Goal: Find specific page/section: Find specific page/section

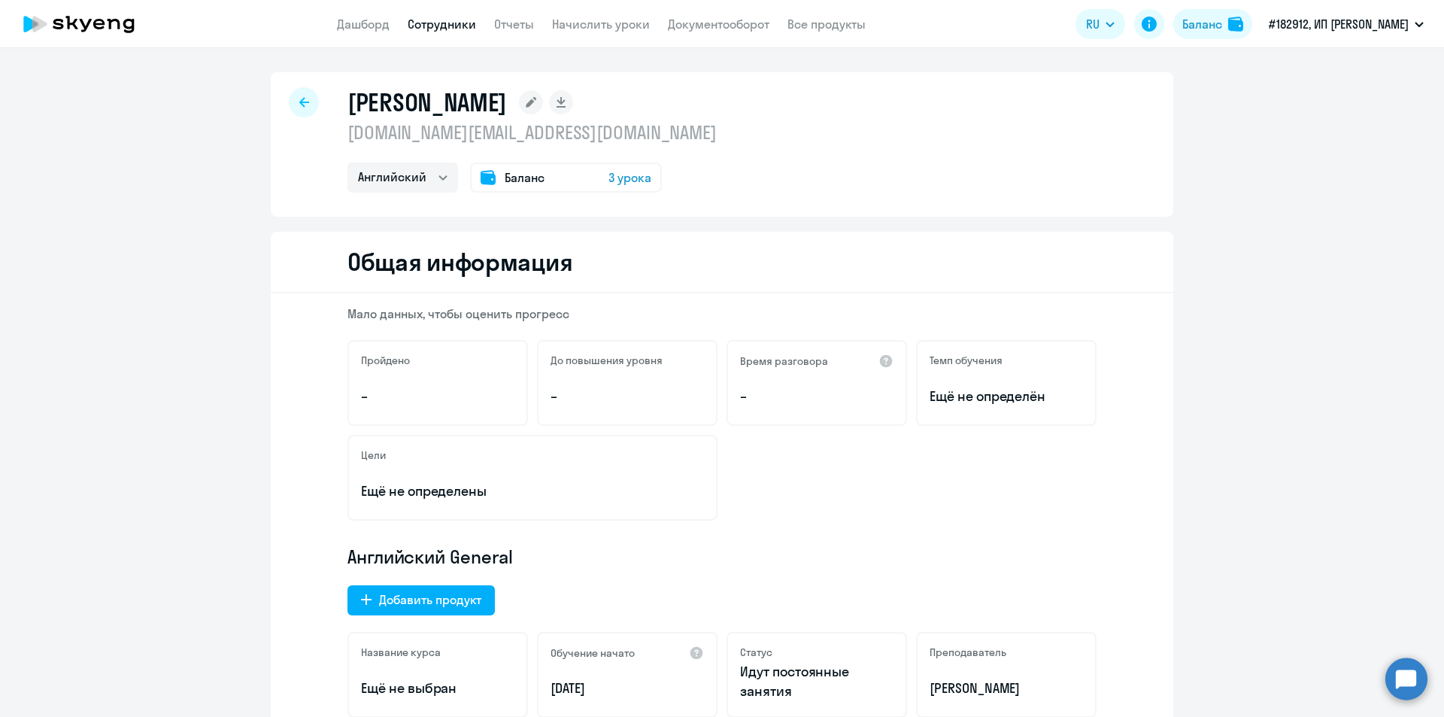
select select "english"
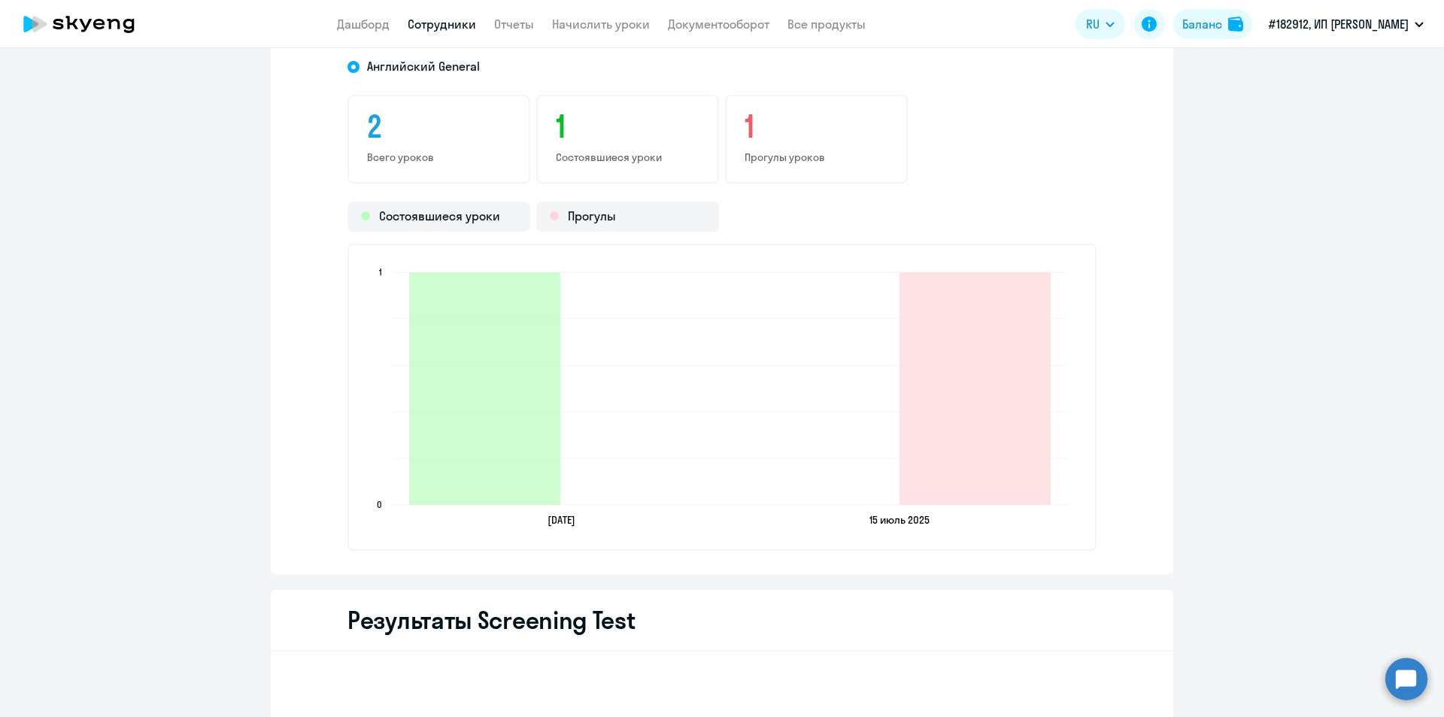
scroll to position [1630, 0]
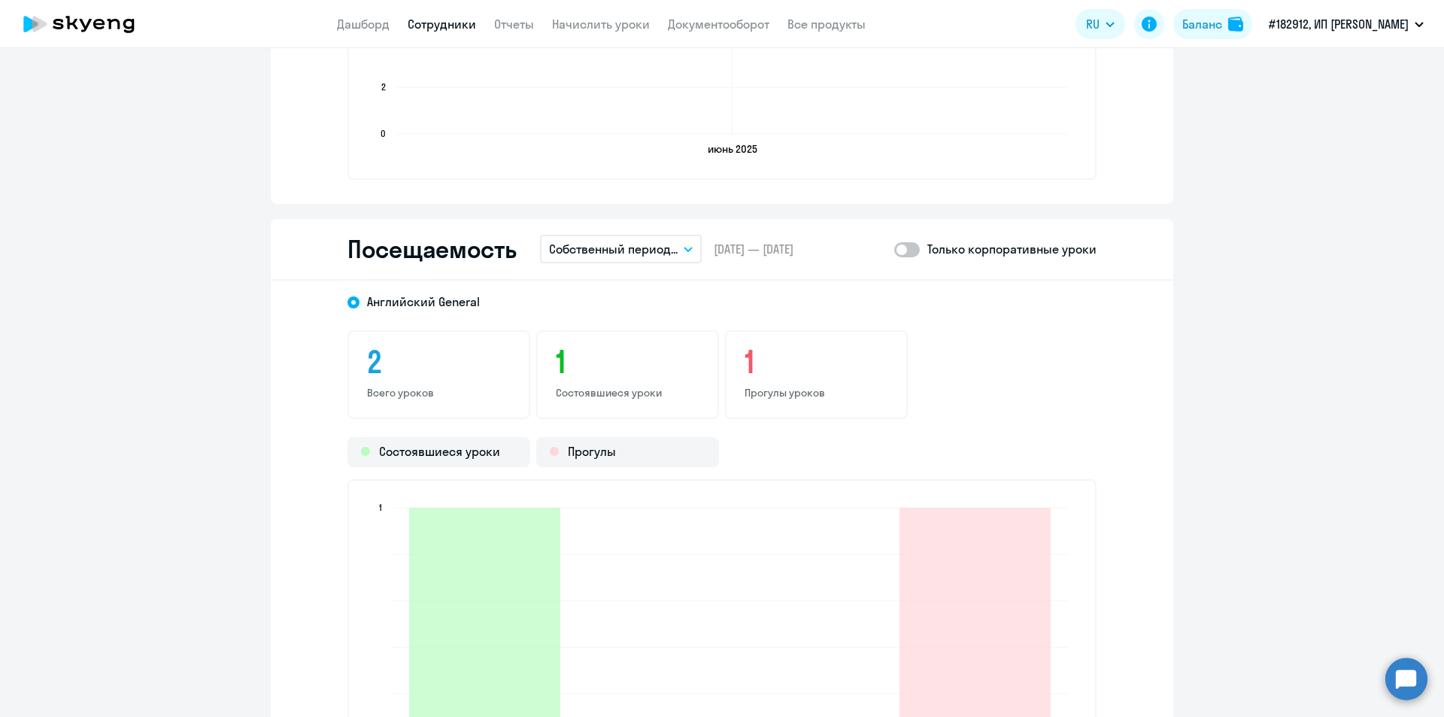
click at [440, 26] on link "Сотрудники" at bounding box center [442, 24] width 68 height 15
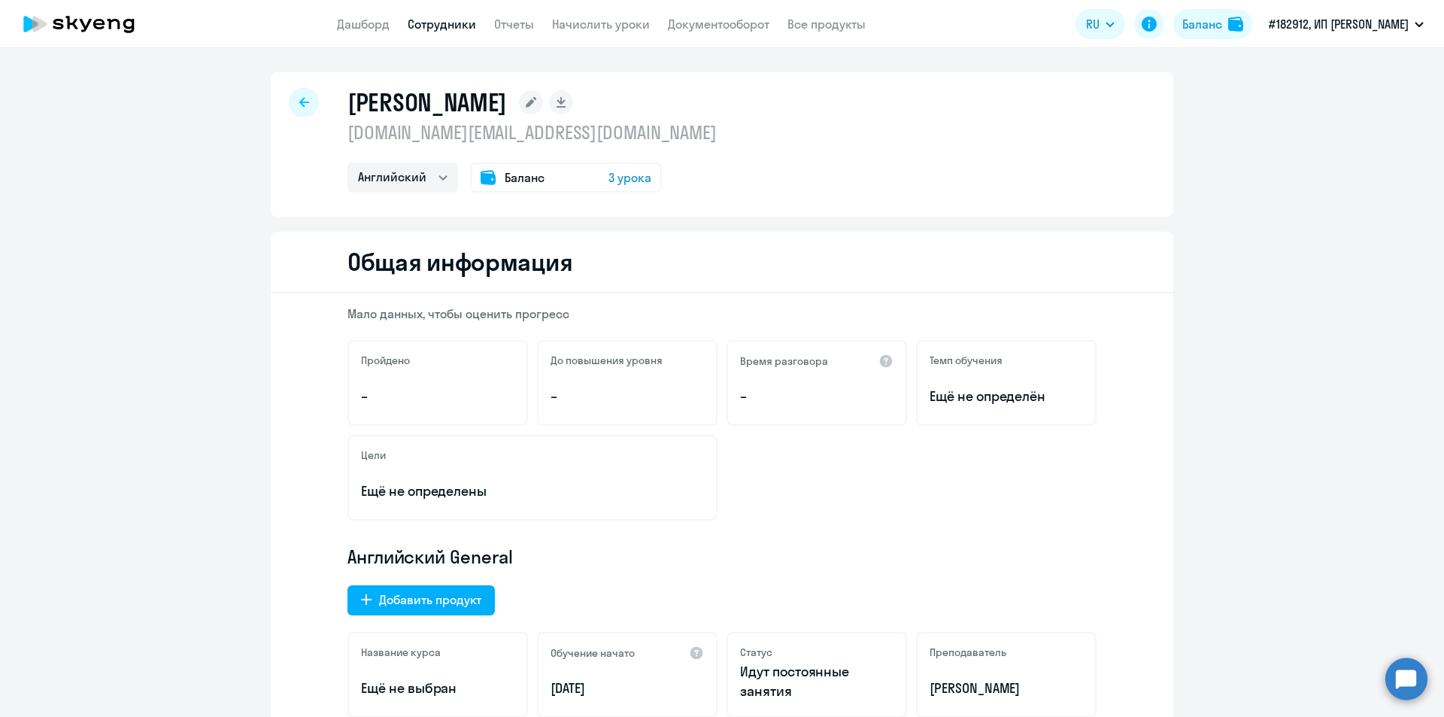
select select "30"
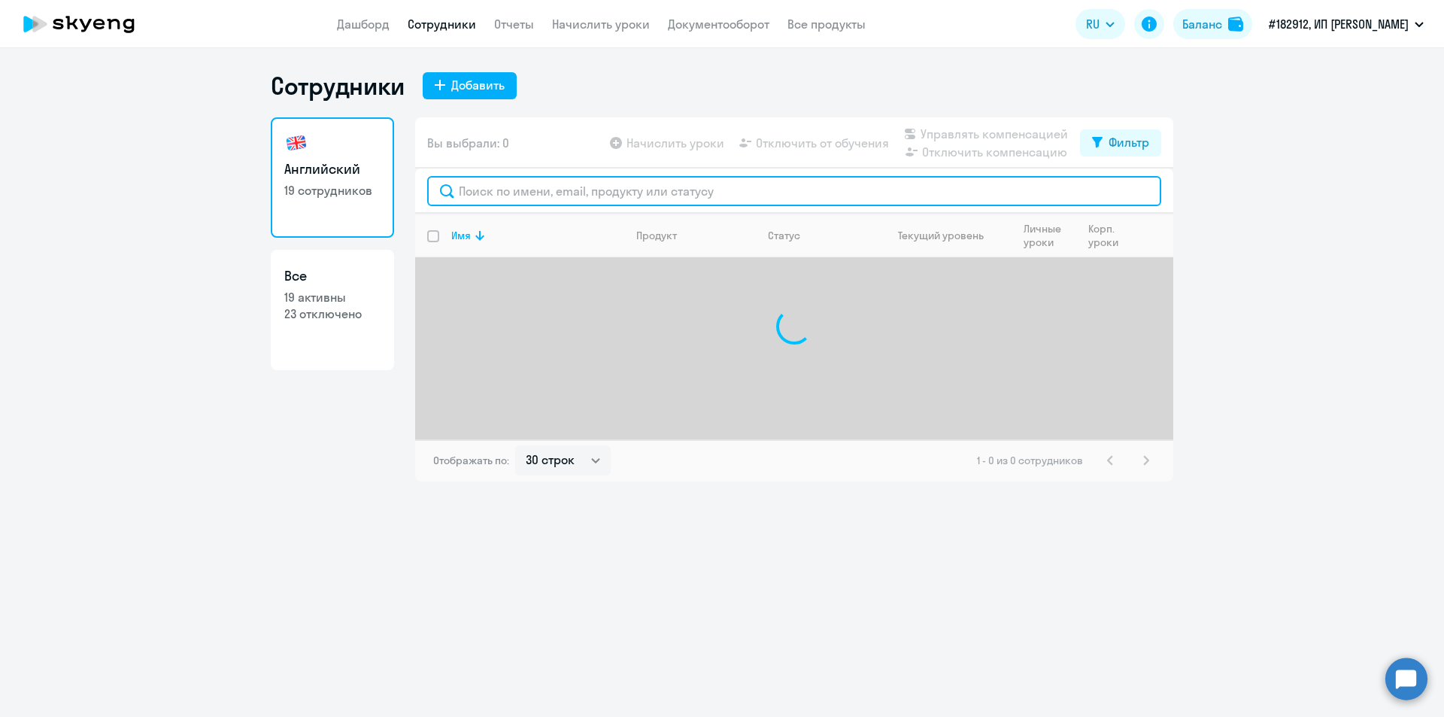
click at [508, 190] on input "text" at bounding box center [794, 191] width 734 height 30
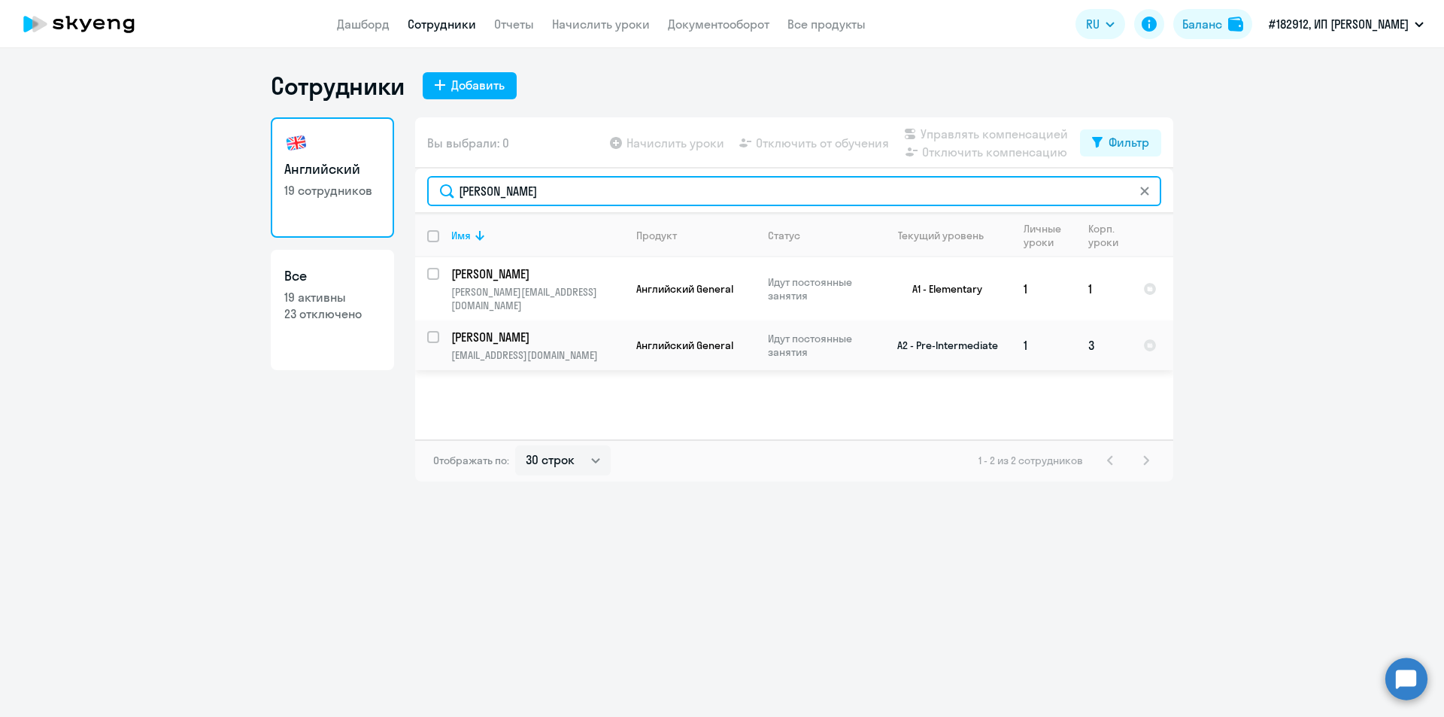
type input "[PERSON_NAME]"
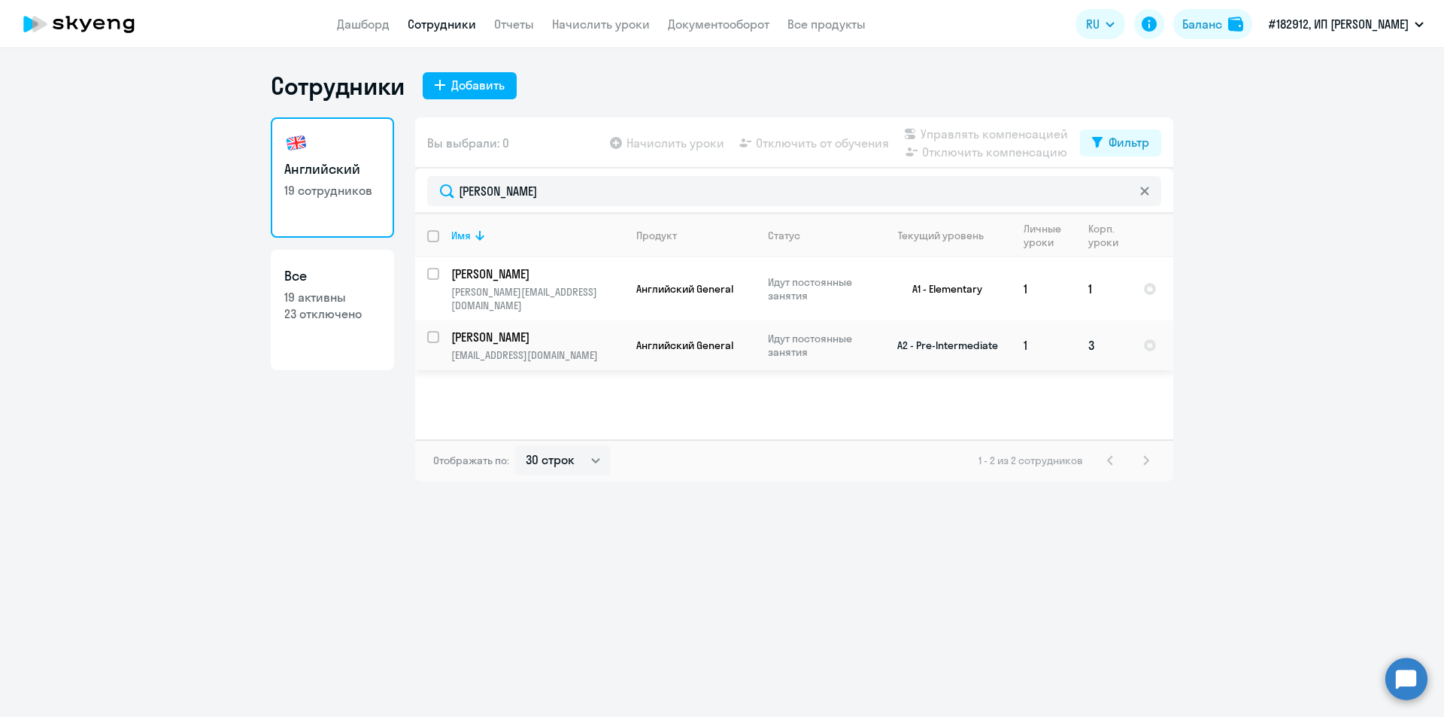
click at [498, 329] on p "[PERSON_NAME]" at bounding box center [536, 337] width 170 height 17
select select "english"
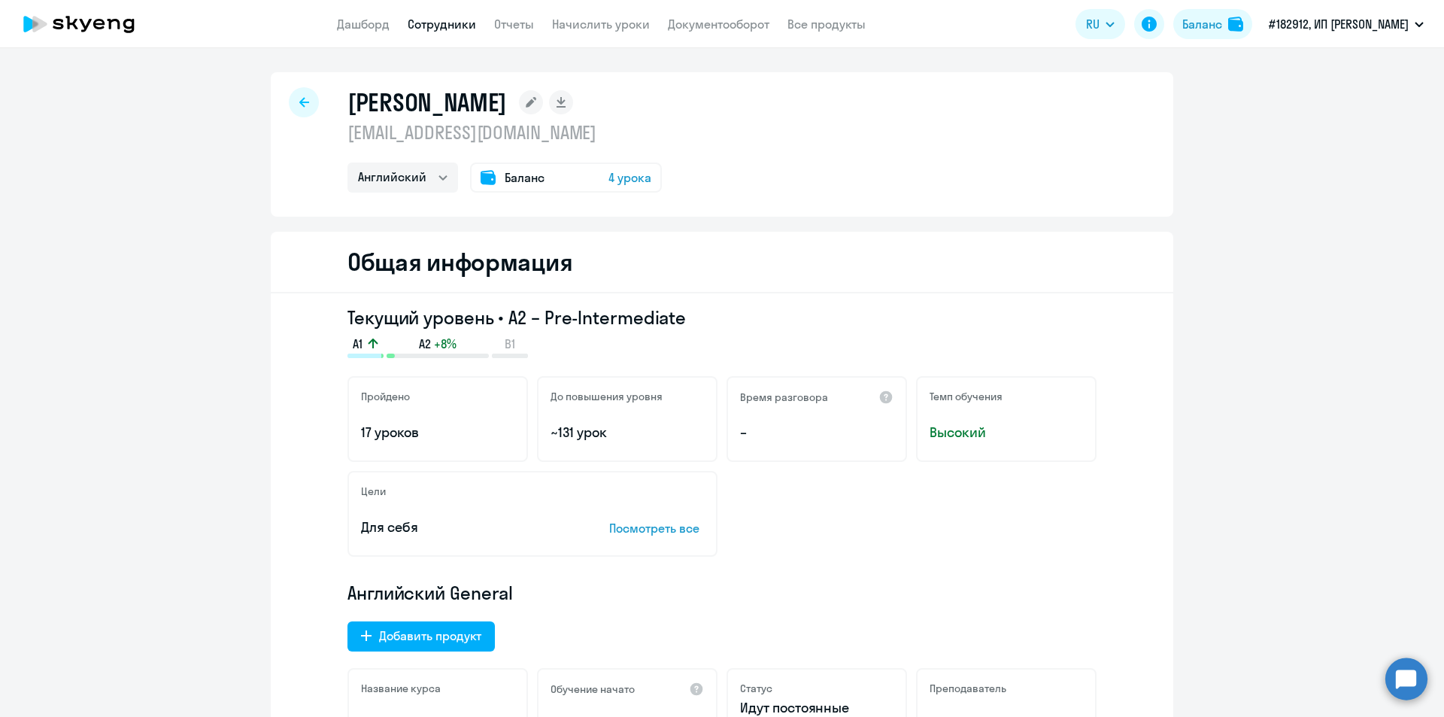
click at [505, 177] on span "Баланс" at bounding box center [525, 177] width 40 height 18
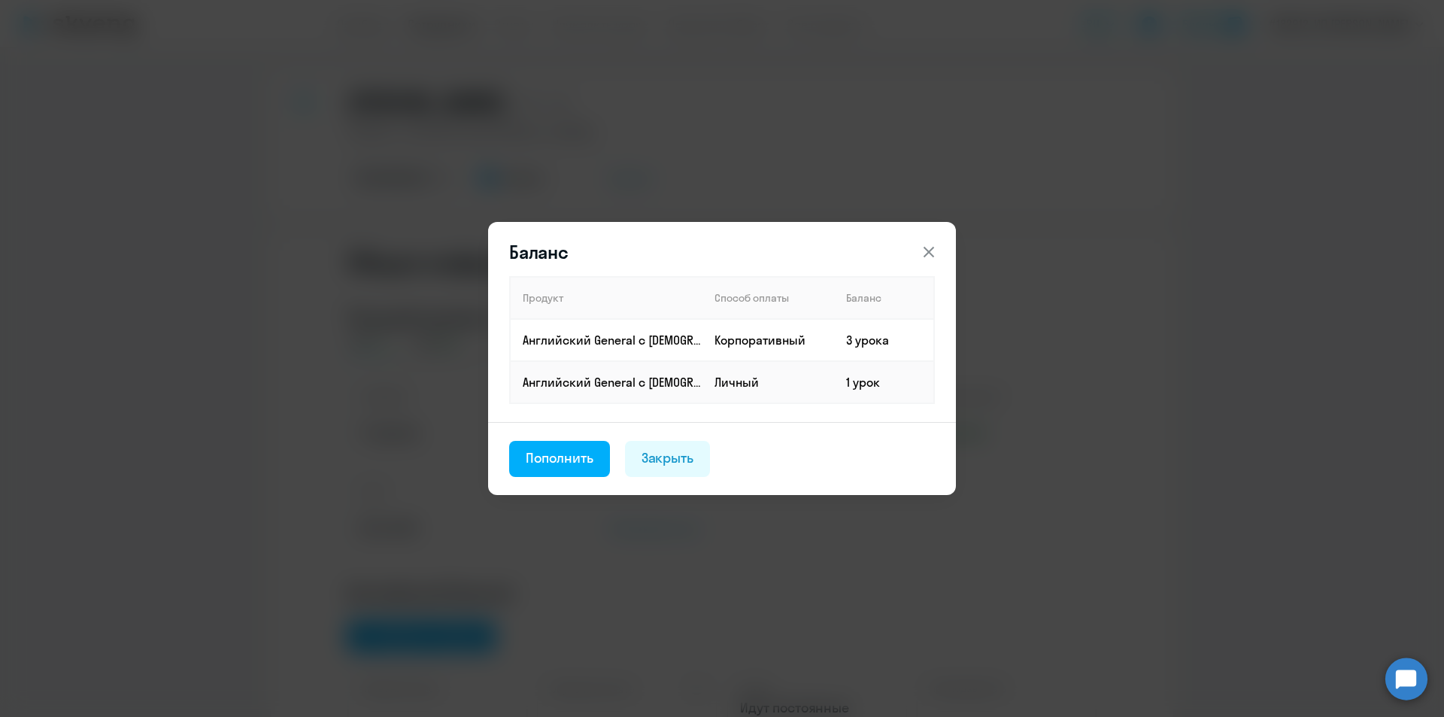
click at [1186, 442] on div "Баланс Продукт Способ оплаты Баланс Английский General с [DEMOGRAPHIC_DATA] пре…" at bounding box center [722, 358] width 1444 height 717
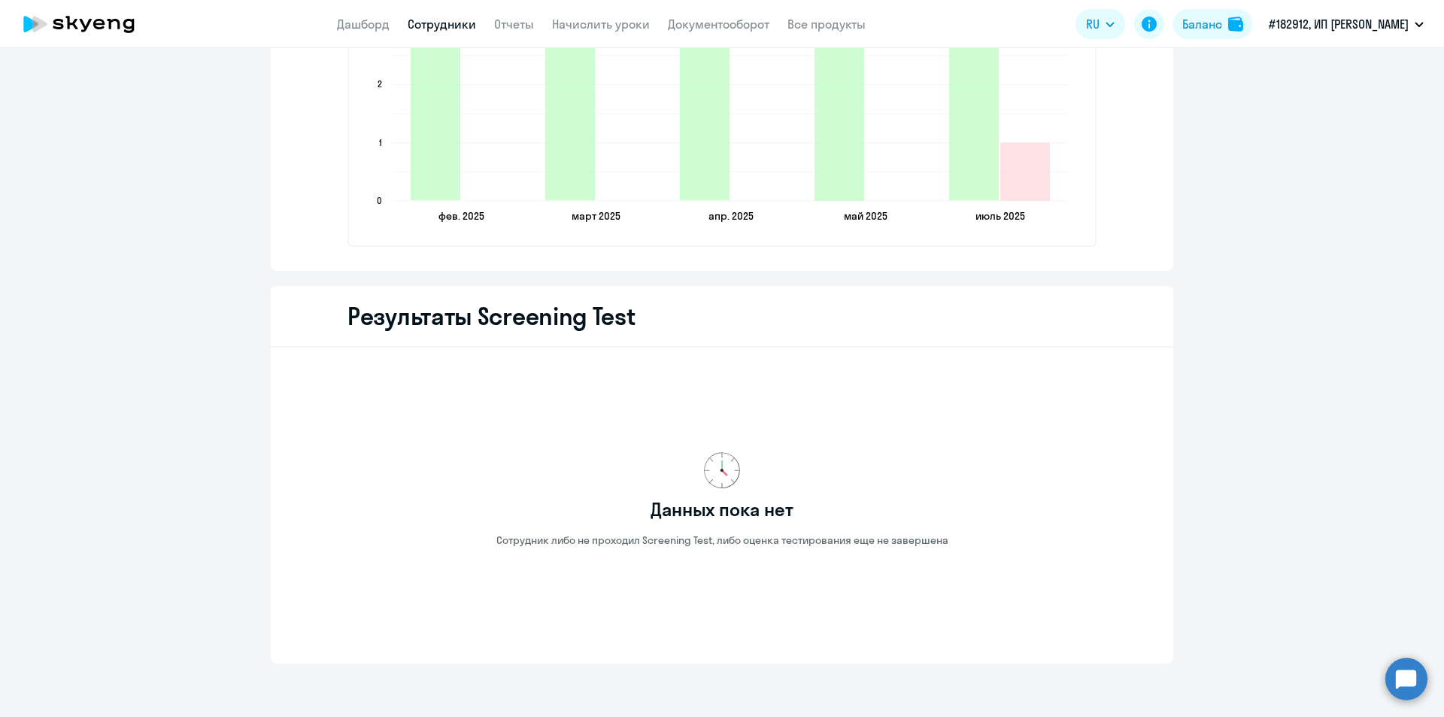
scroll to position [2388, 0]
